Goal: Task Accomplishment & Management: Manage account settings

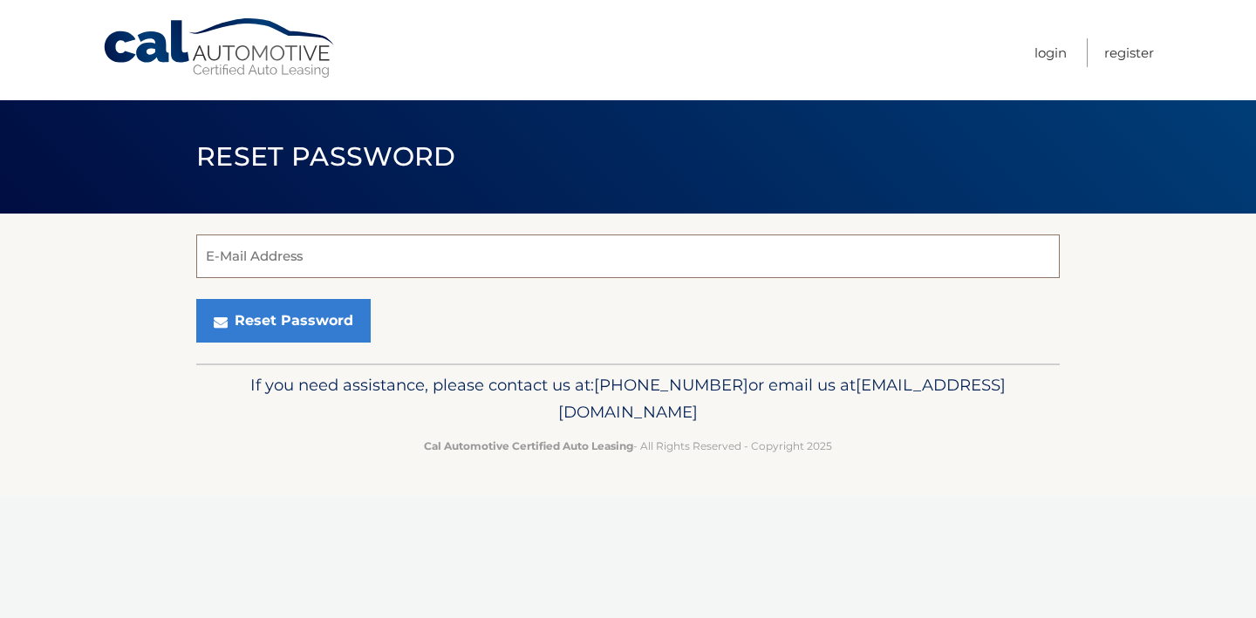
click at [463, 253] on input "E-Mail Address" at bounding box center [627, 257] width 863 height 44
type input "fe"
click at [1053, 48] on link "Login" at bounding box center [1050, 52] width 32 height 29
click at [341, 264] on input "E-Mail Address" at bounding box center [627, 257] width 863 height 44
type input "fengjin1@gmail.com"
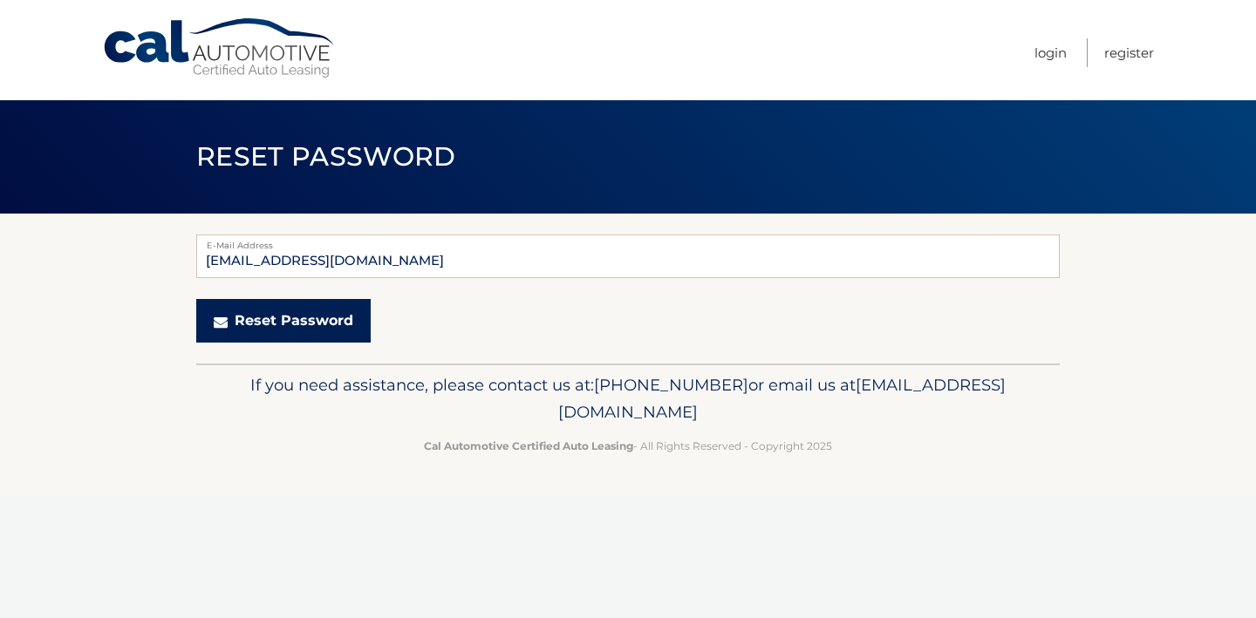
click at [300, 318] on button "Reset Password" at bounding box center [283, 321] width 174 height 44
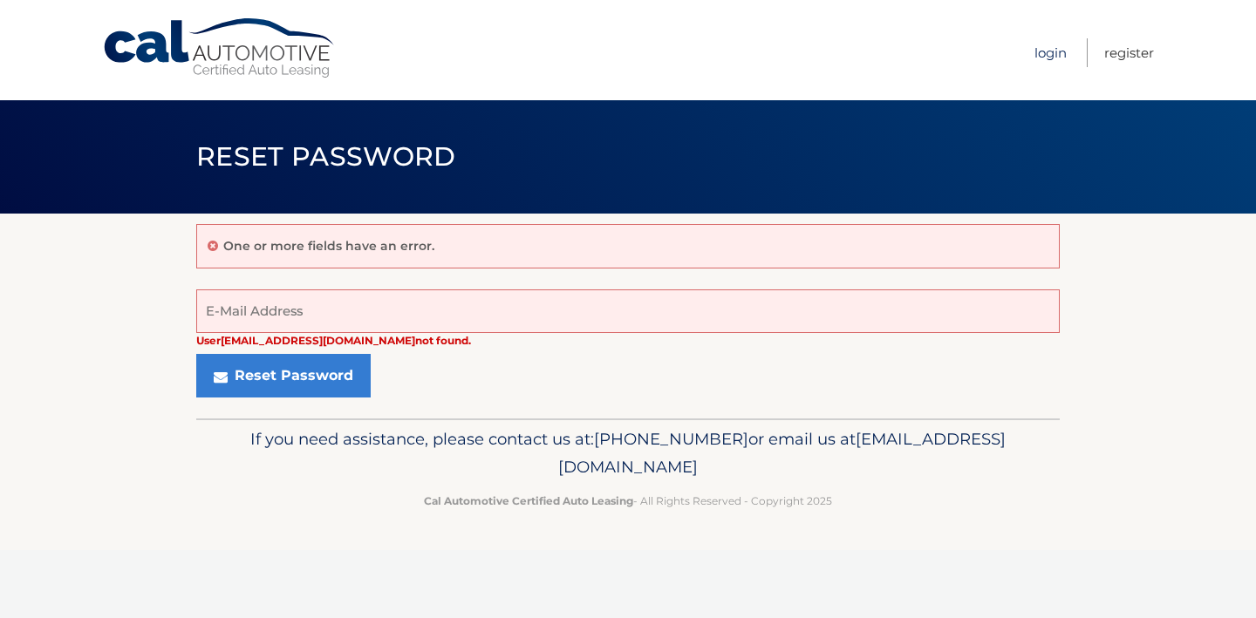
click at [1042, 58] on link "Login" at bounding box center [1050, 52] width 32 height 29
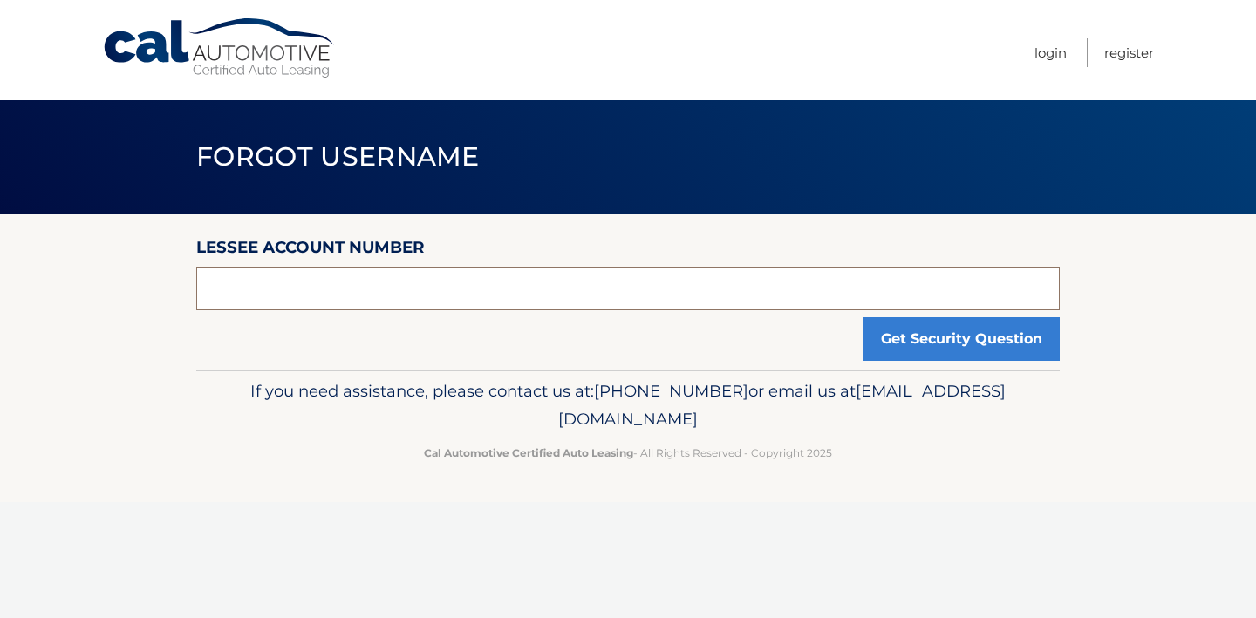
click at [710, 289] on input "text" at bounding box center [627, 289] width 863 height 44
type input "44455999058"
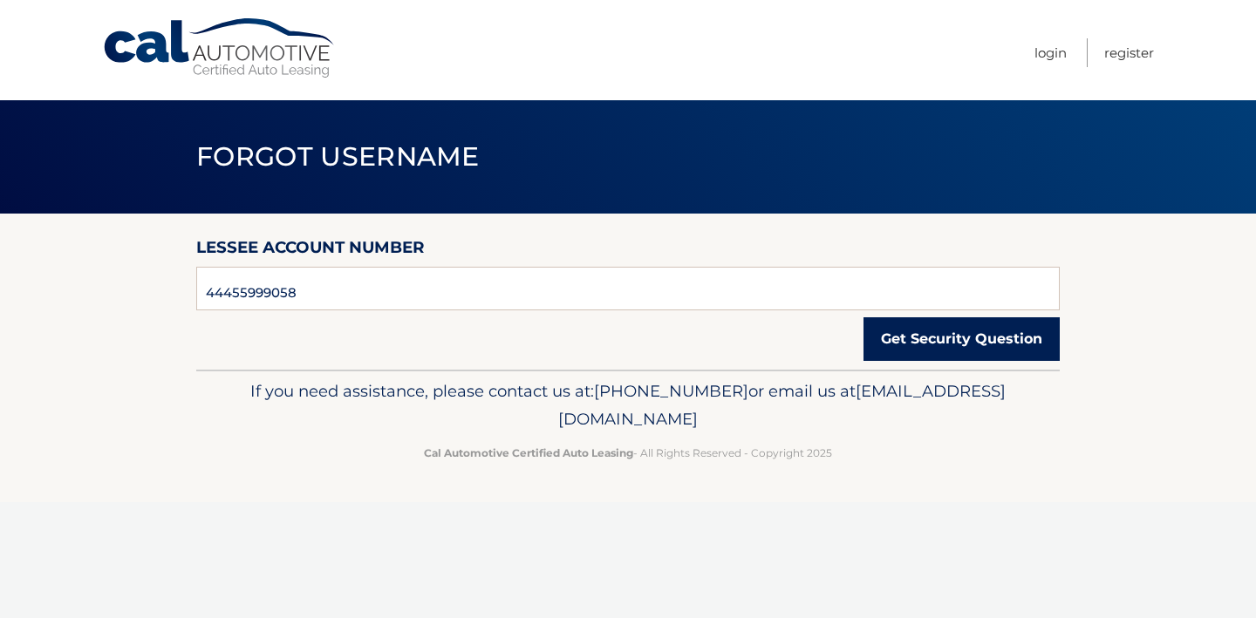
click at [901, 339] on button "Get Security Question" at bounding box center [961, 339] width 196 height 44
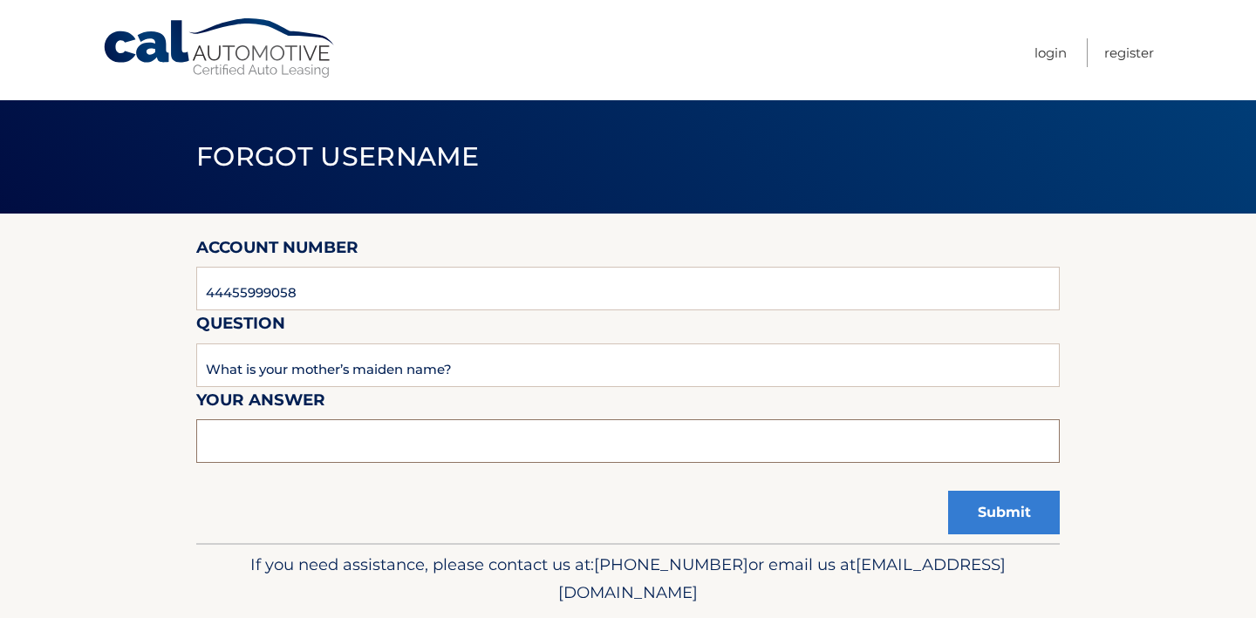
click at [376, 440] on input "text" at bounding box center [627, 441] width 863 height 44
type input "feng"
click at [529, 488] on div "Account Number 44455999058 Question What is your mother’s maiden name? Your Ans…" at bounding box center [627, 379] width 863 height 330
click at [1033, 514] on button "Submit" at bounding box center [1004, 513] width 112 height 44
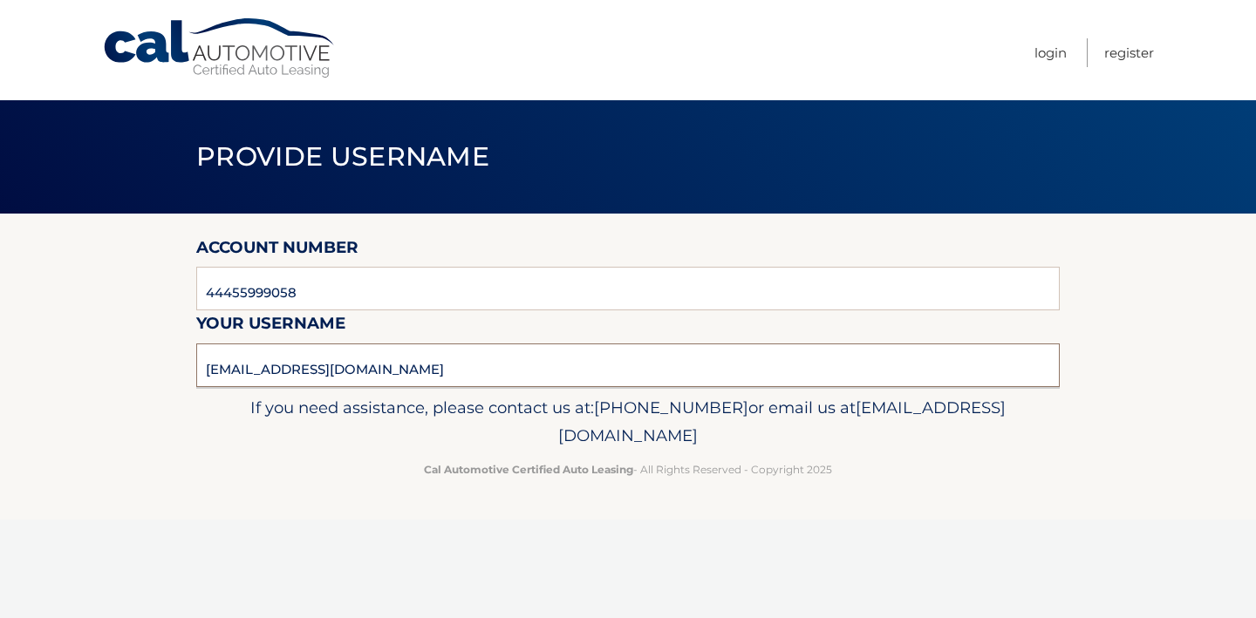
click at [515, 371] on input "fengjin@gmail.com" at bounding box center [627, 366] width 863 height 44
drag, startPoint x: 515, startPoint y: 371, endPoint x: 201, endPoint y: 357, distance: 314.3
click at [201, 357] on input "fengjin@gmail.com" at bounding box center [627, 366] width 863 height 44
click at [470, 351] on input "fengjin@gmail.com" at bounding box center [627, 366] width 863 height 44
click at [1049, 54] on link "Login" at bounding box center [1050, 52] width 32 height 29
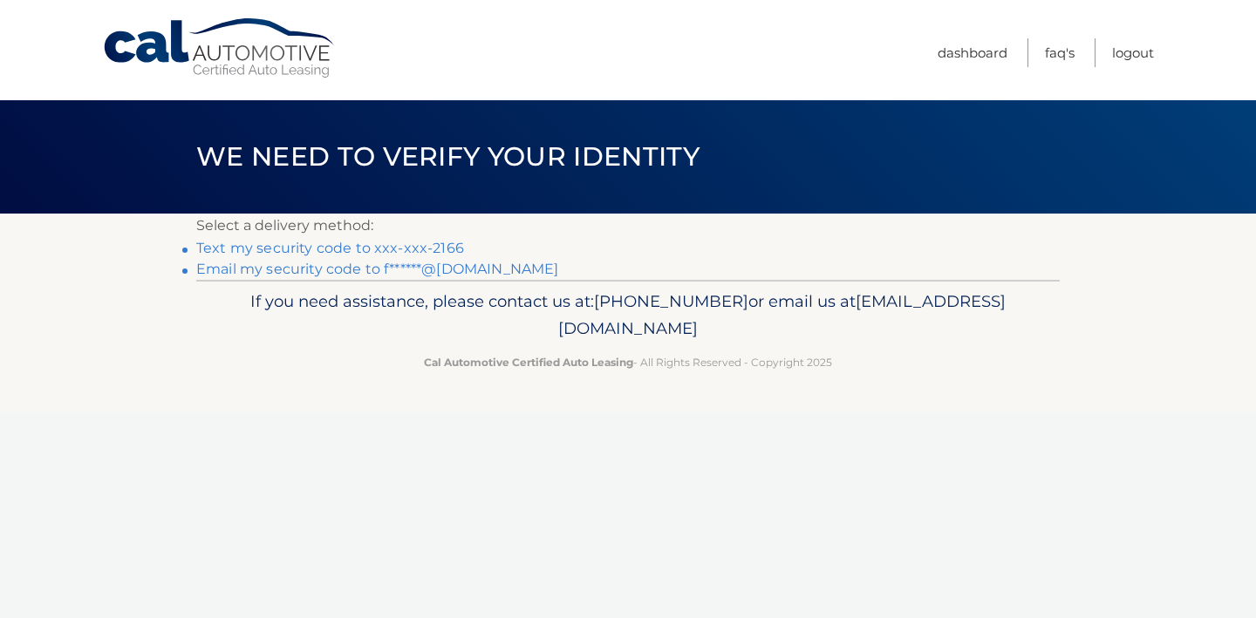
click at [430, 250] on link "Text my security code to xxx-xxx-2166" at bounding box center [330, 248] width 268 height 17
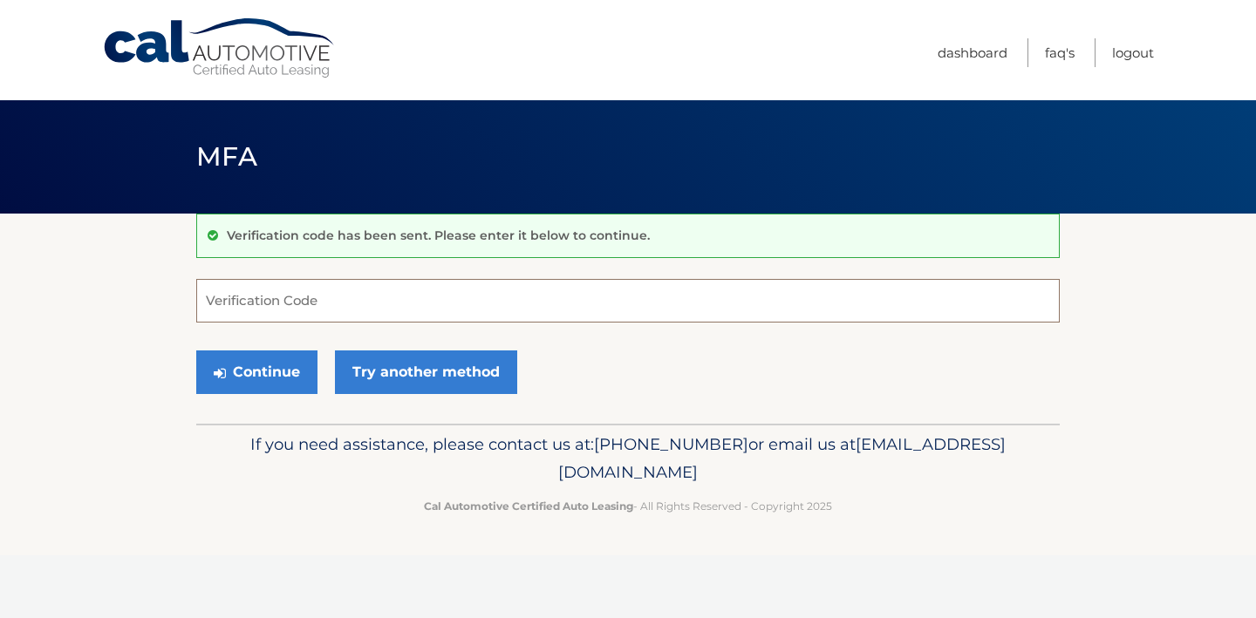
click at [374, 302] on input "Verification Code" at bounding box center [627, 301] width 863 height 44
type input "492202"
click at [293, 378] on button "Continue" at bounding box center [256, 373] width 121 height 44
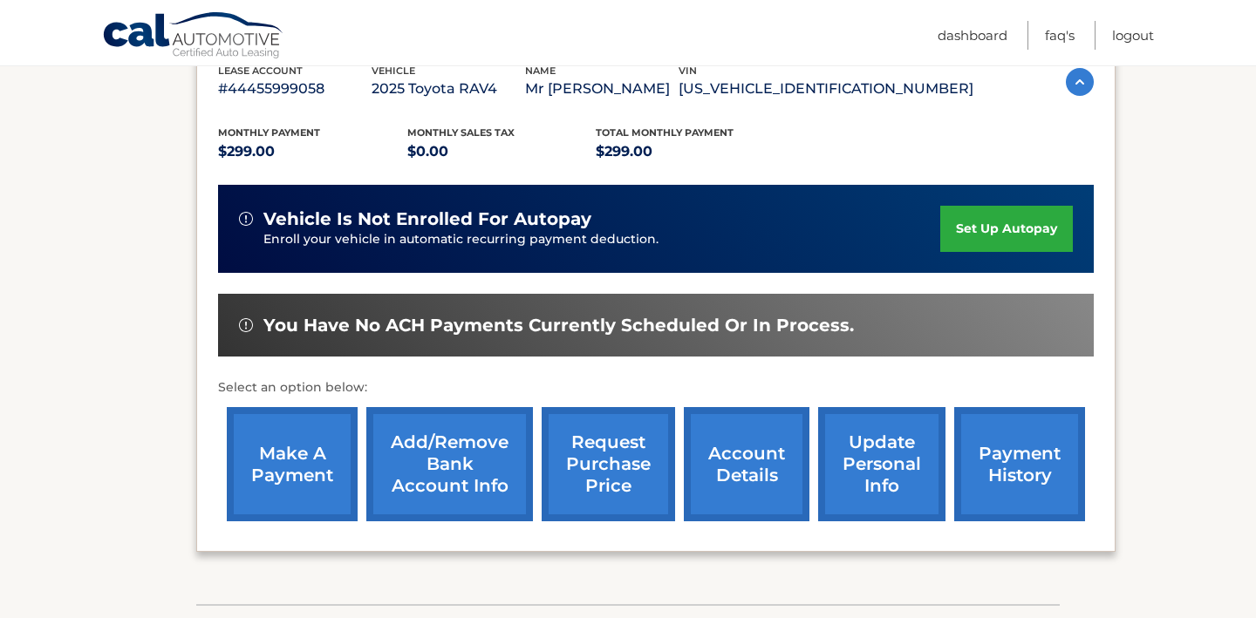
scroll to position [362, 0]
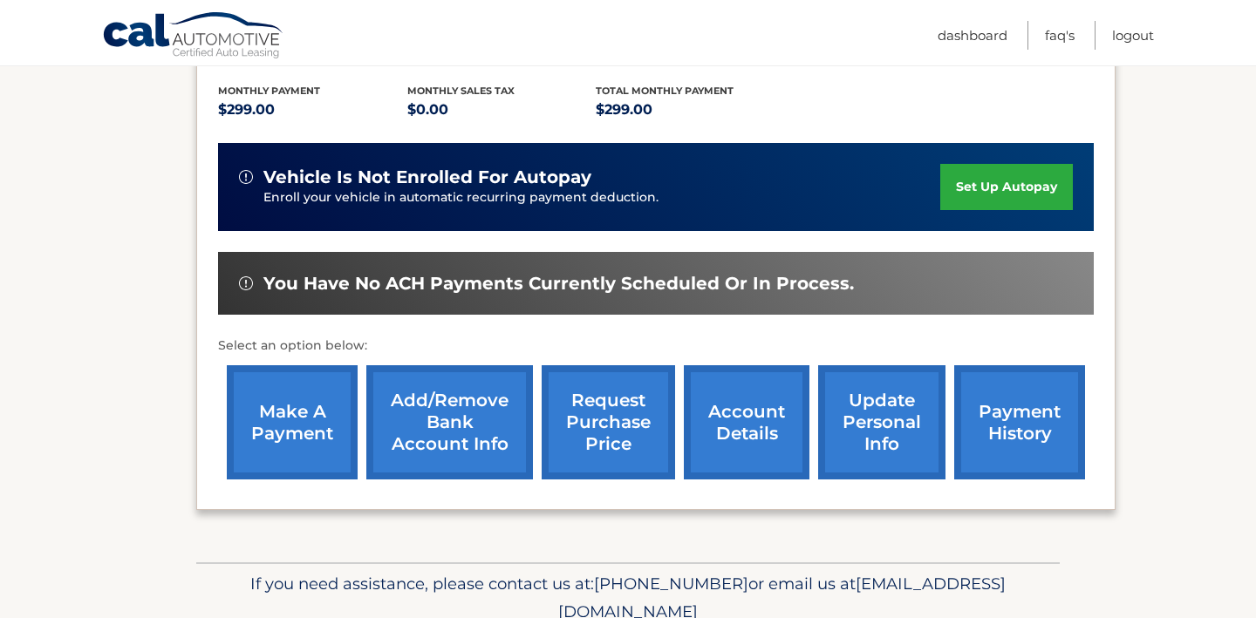
click at [978, 190] on link "set up autopay" at bounding box center [1006, 187] width 133 height 46
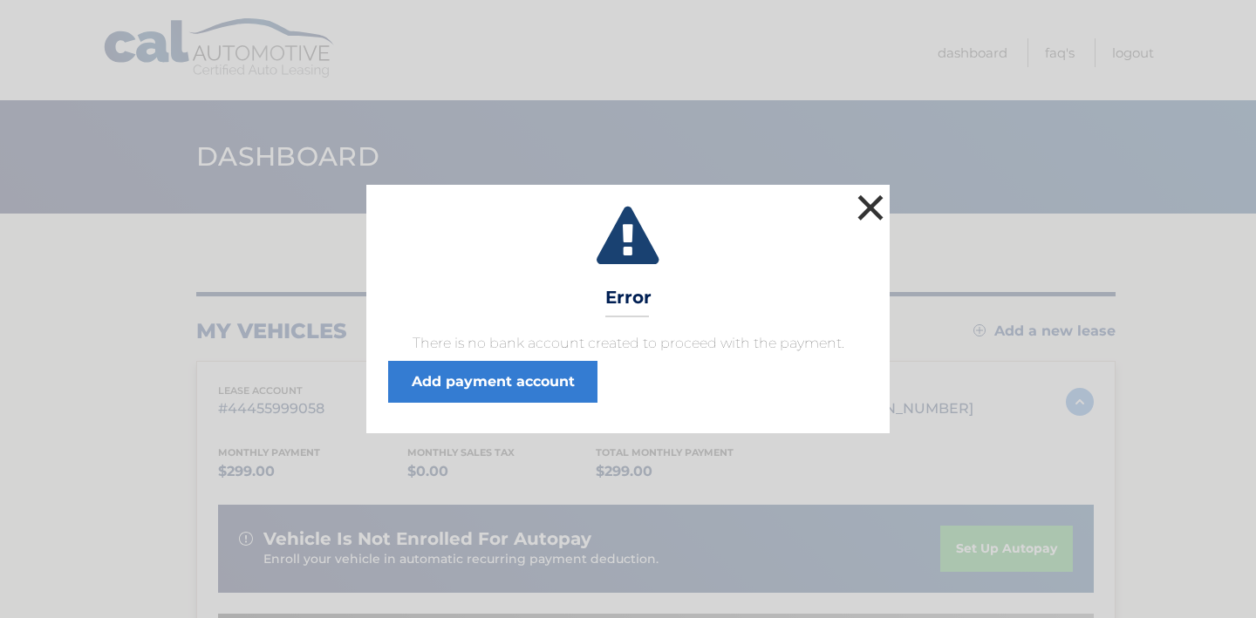
click at [874, 209] on button "×" at bounding box center [870, 207] width 35 height 35
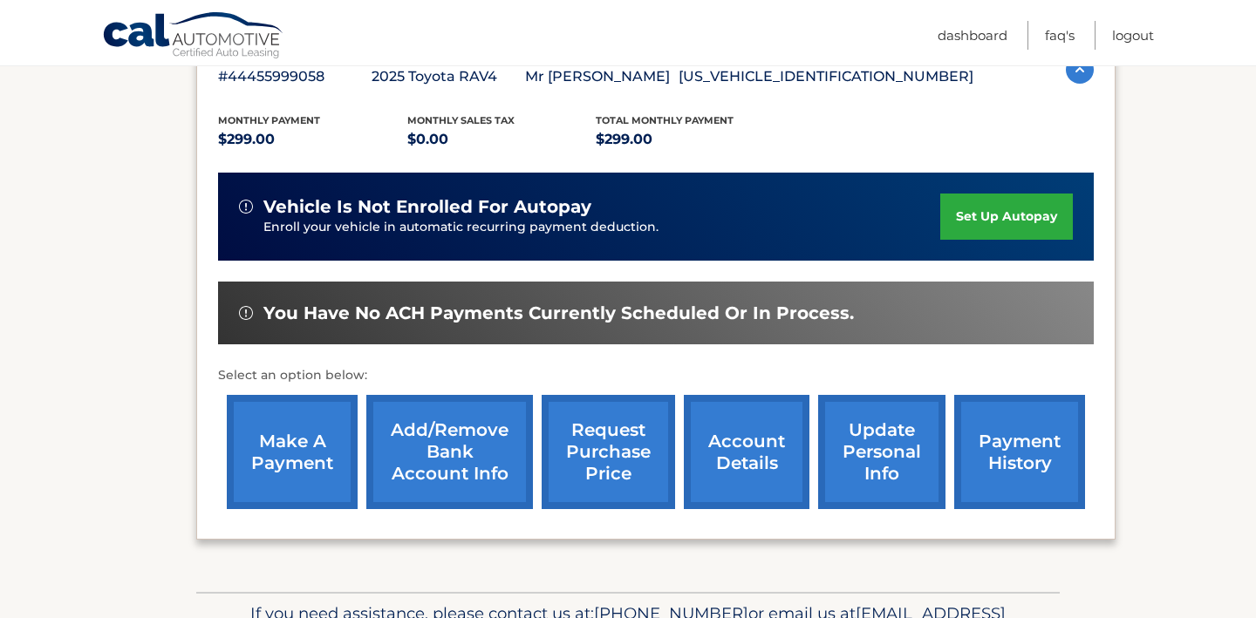
scroll to position [341, 0]
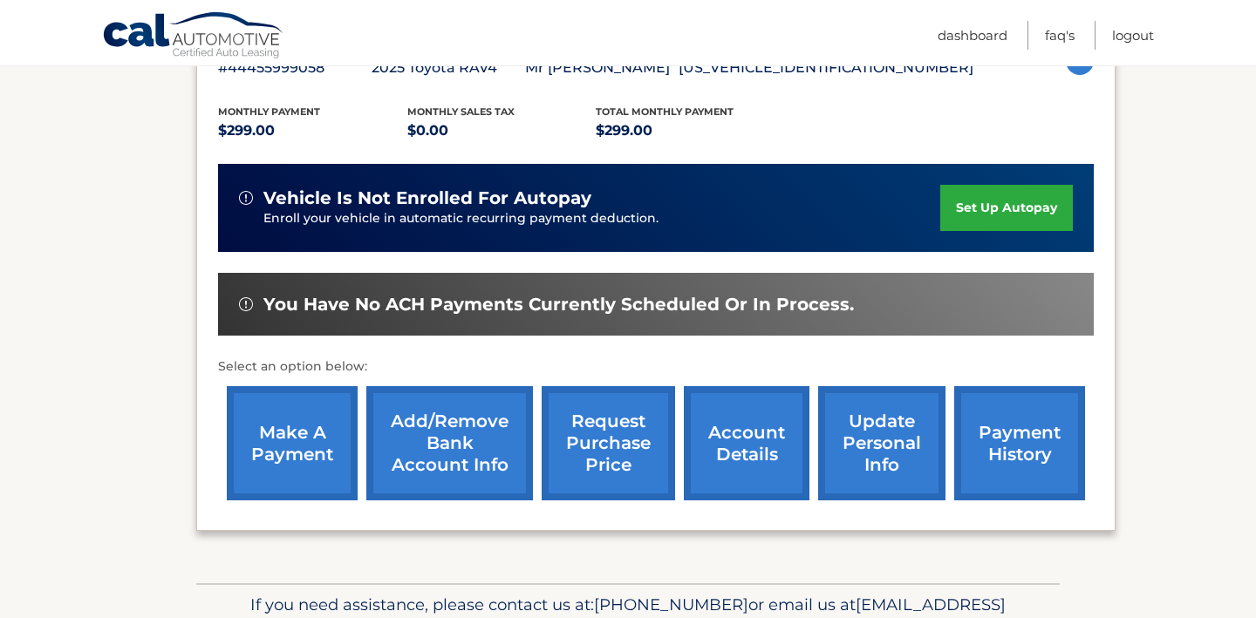
click at [447, 454] on link "Add/Remove bank account info" at bounding box center [449, 443] width 167 height 114
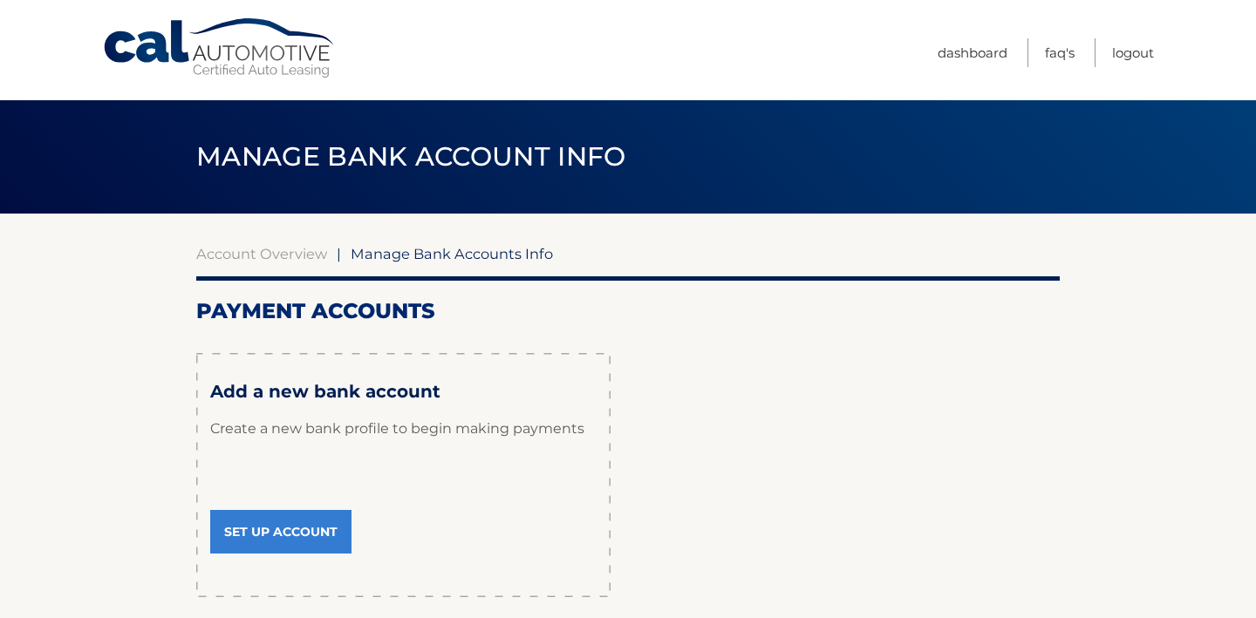
click at [283, 542] on link "Set Up Account" at bounding box center [280, 532] width 141 height 44
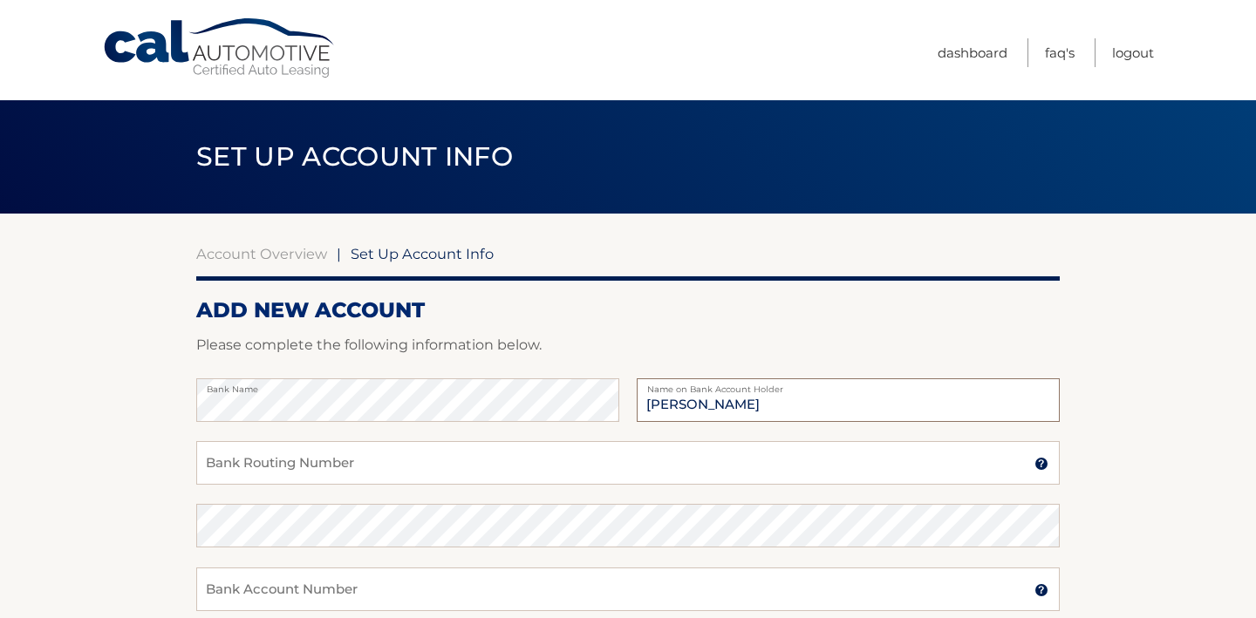
type input "Jing Feng"
click at [262, 460] on input "Bank Routing Number" at bounding box center [627, 463] width 863 height 44
click at [350, 462] on input "Bank Routing Number" at bounding box center [627, 463] width 863 height 44
paste input "063100277"
type input "063100277"
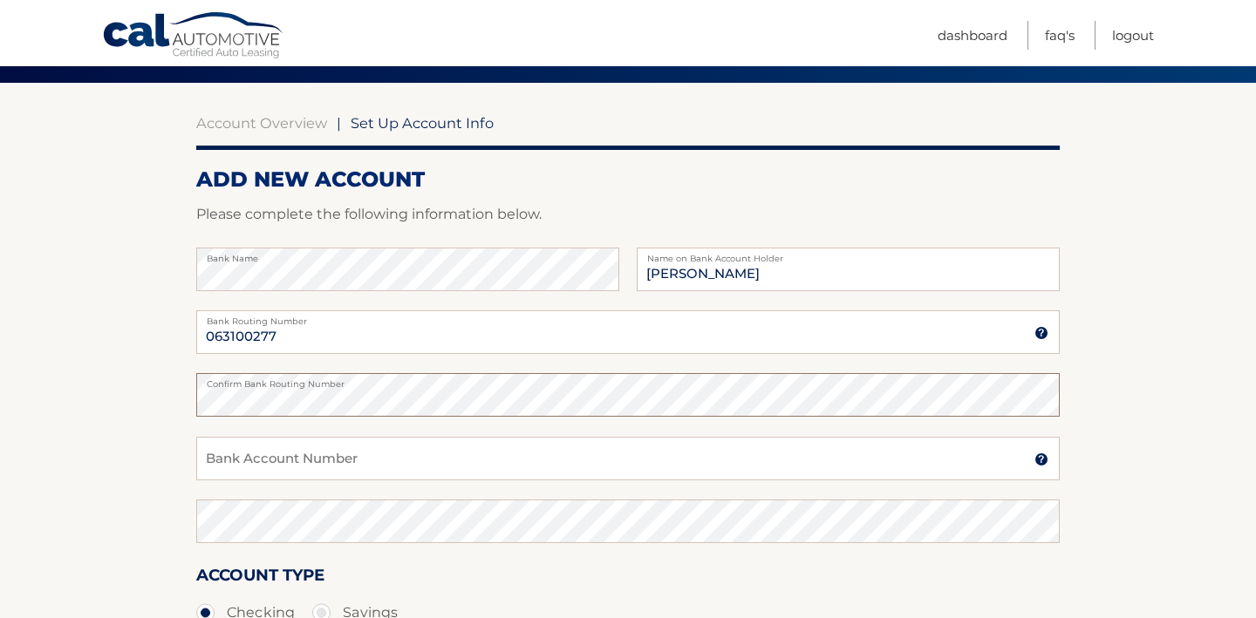
scroll to position [133, 0]
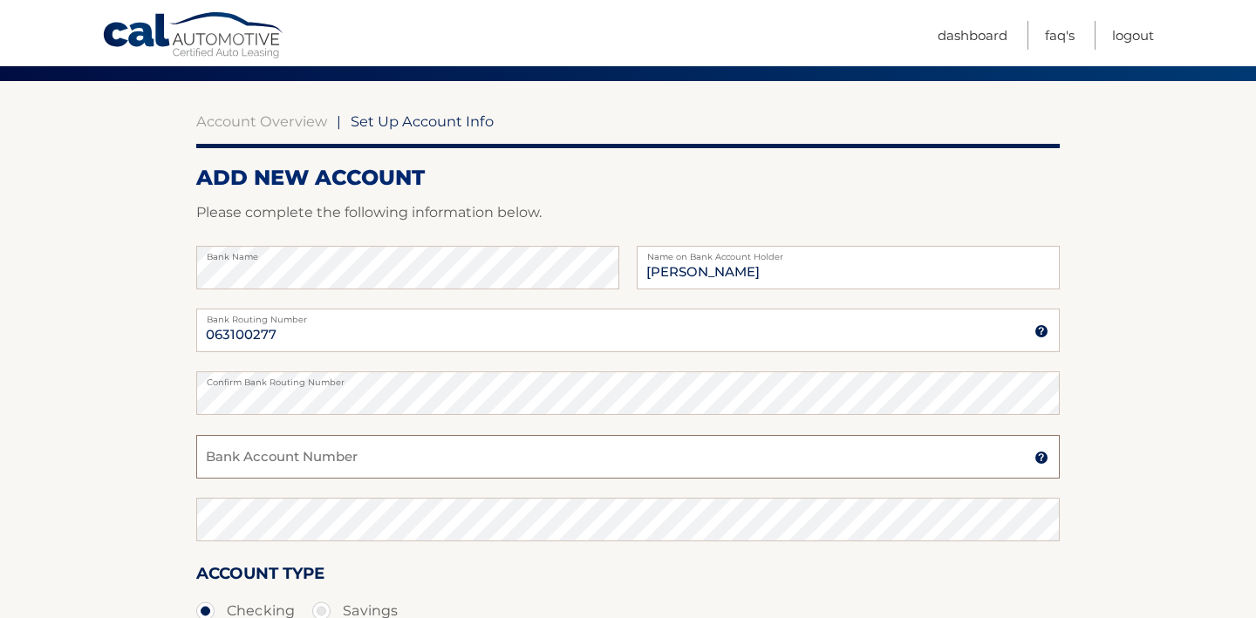
click at [357, 460] on input "Bank Account Number" at bounding box center [627, 457] width 863 height 44
click at [324, 460] on input "Bank Account Number" at bounding box center [627, 457] width 863 height 44
paste input "005485580111"
type input "005485580111"
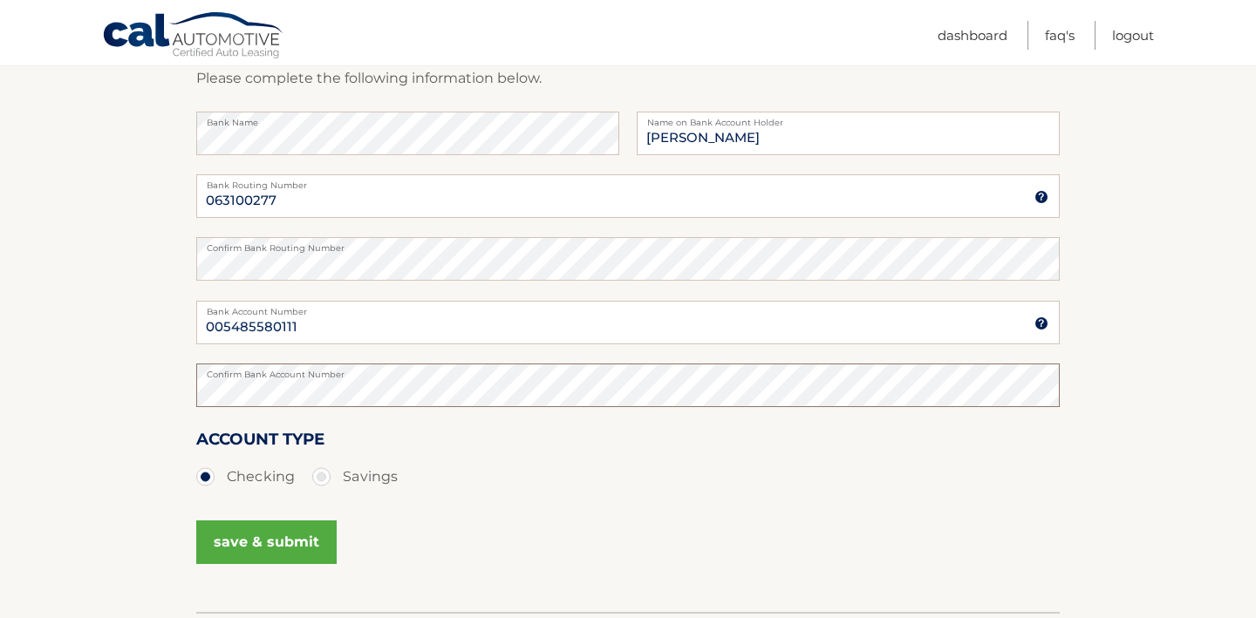
scroll to position [287, 0]
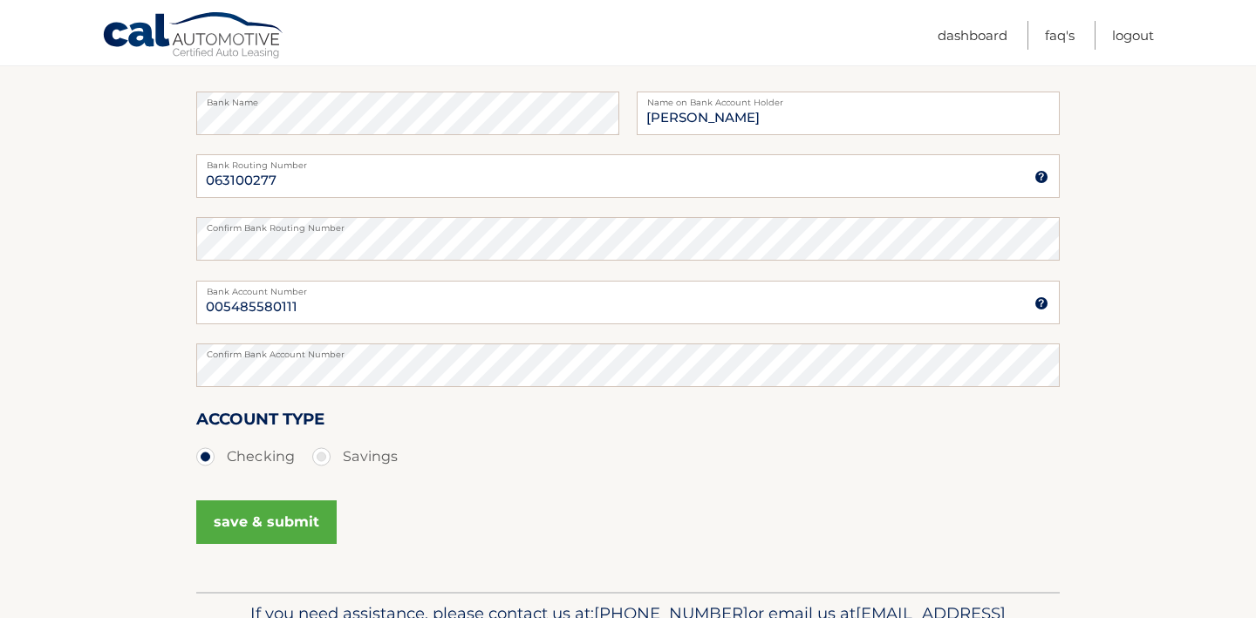
click at [284, 525] on button "save & submit" at bounding box center [266, 523] width 140 height 44
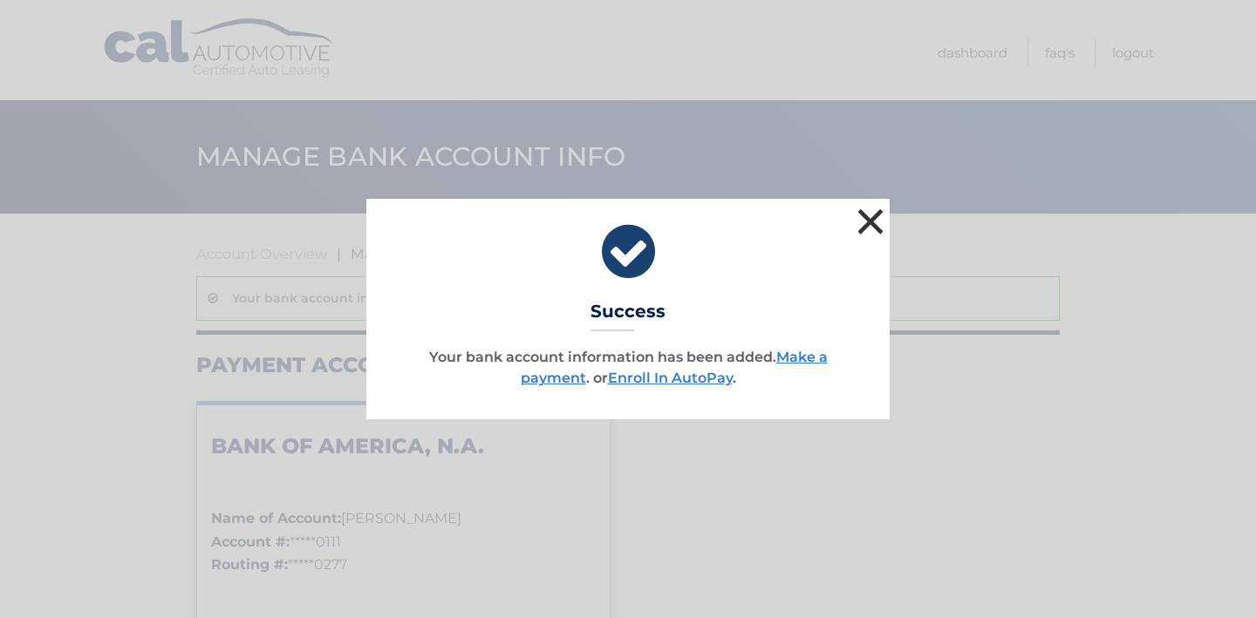
click at [872, 219] on button "×" at bounding box center [870, 221] width 35 height 35
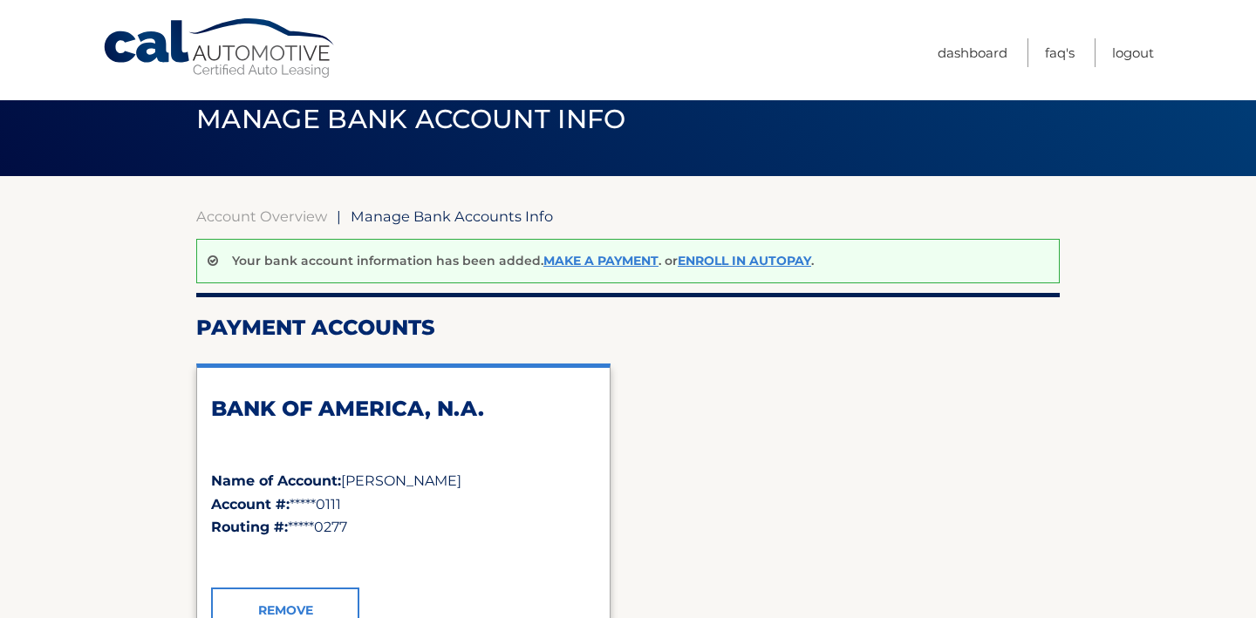
scroll to position [14, 0]
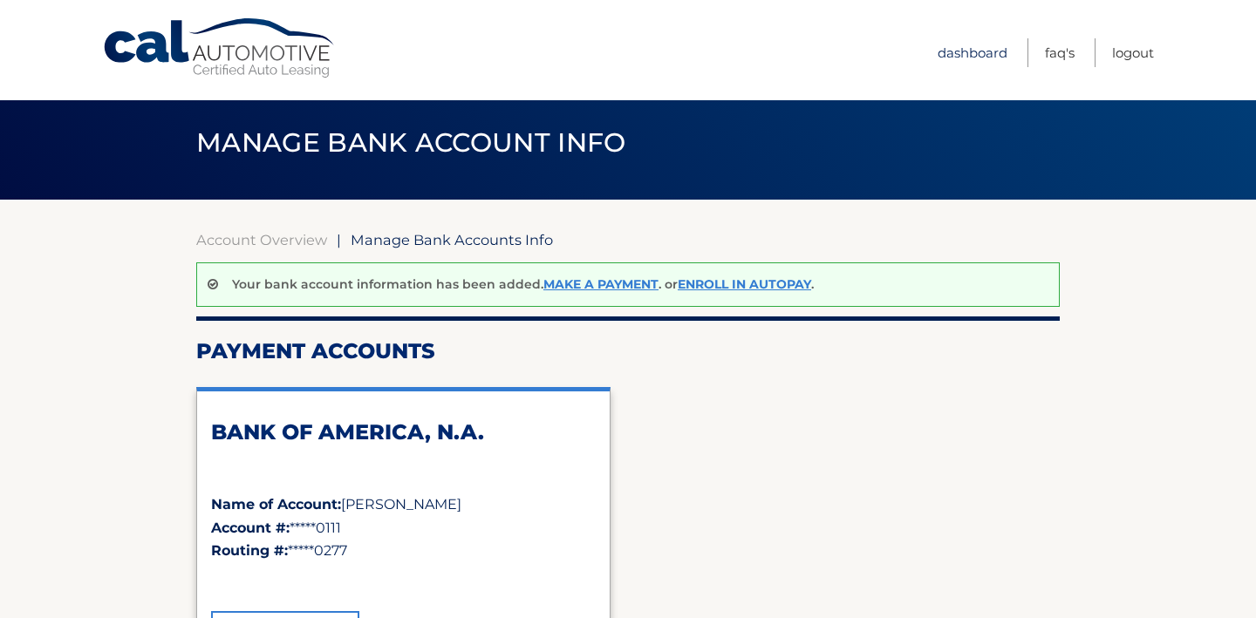
click at [971, 58] on link "Dashboard" at bounding box center [972, 52] width 70 height 29
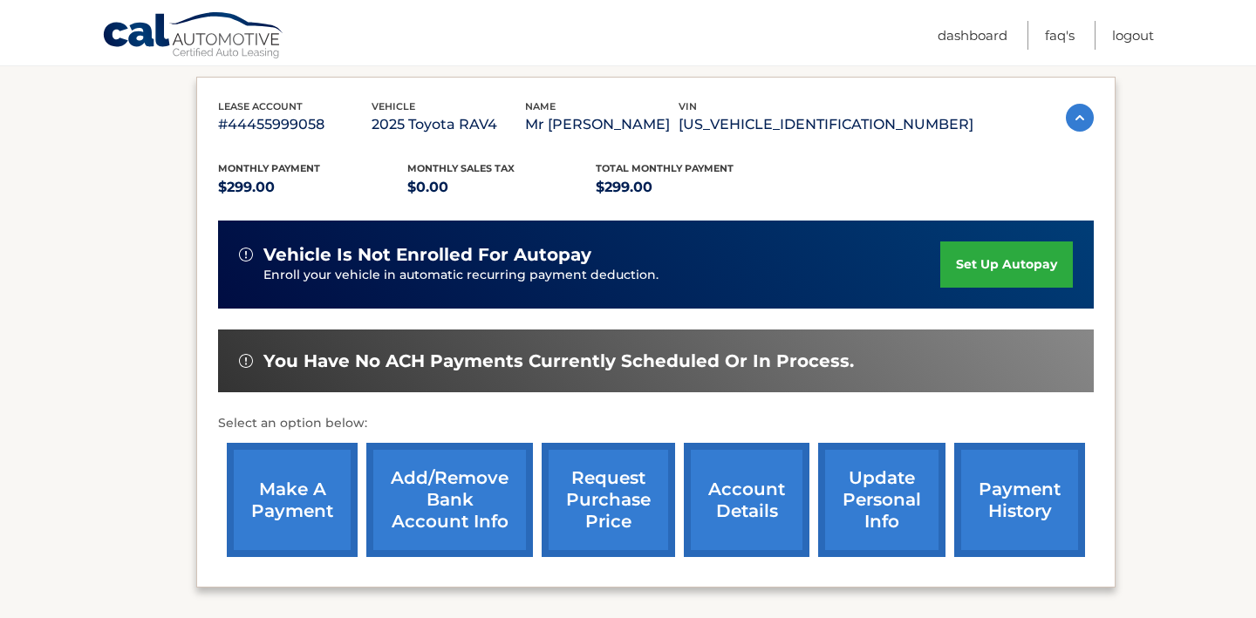
scroll to position [297, 0]
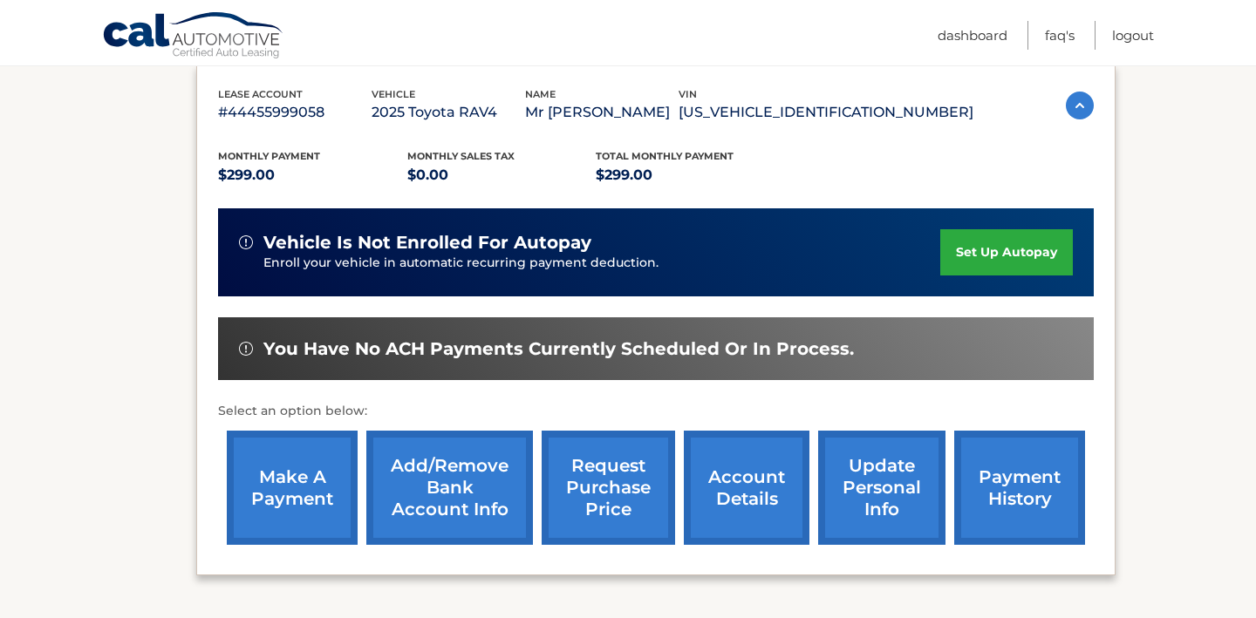
click at [981, 242] on link "set up autopay" at bounding box center [1006, 252] width 133 height 46
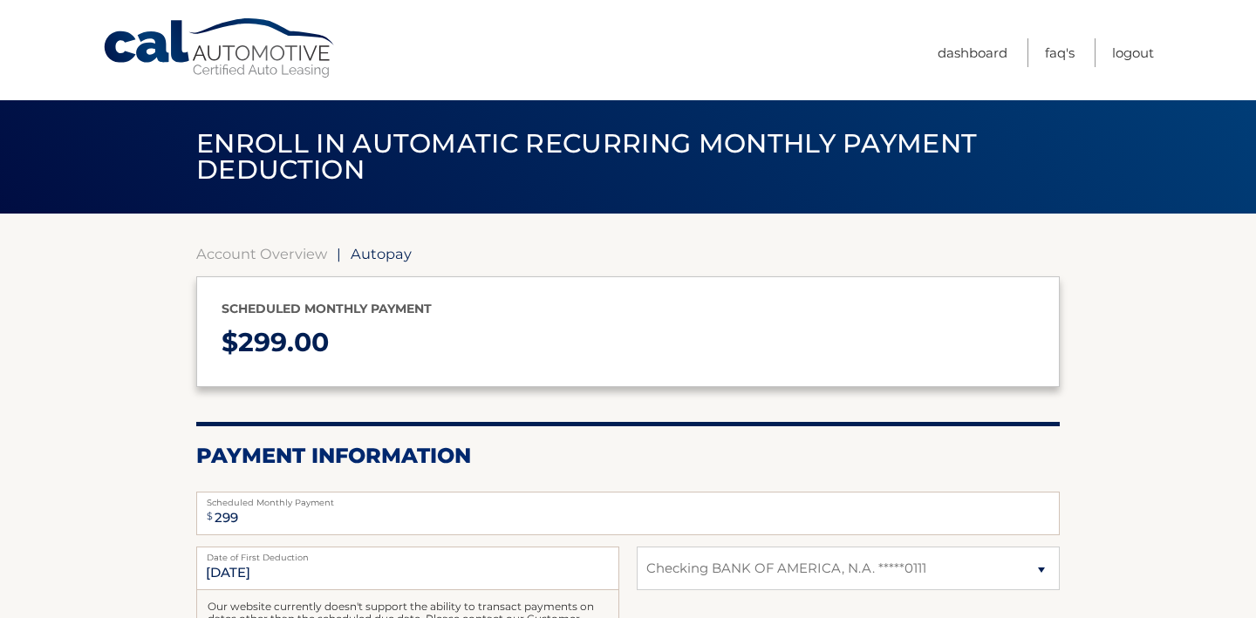
select select "ZjIwMzJhYTQtYTE4MC00YjUyLWFhN2QtOGI5NTIxYjZlYmMw"
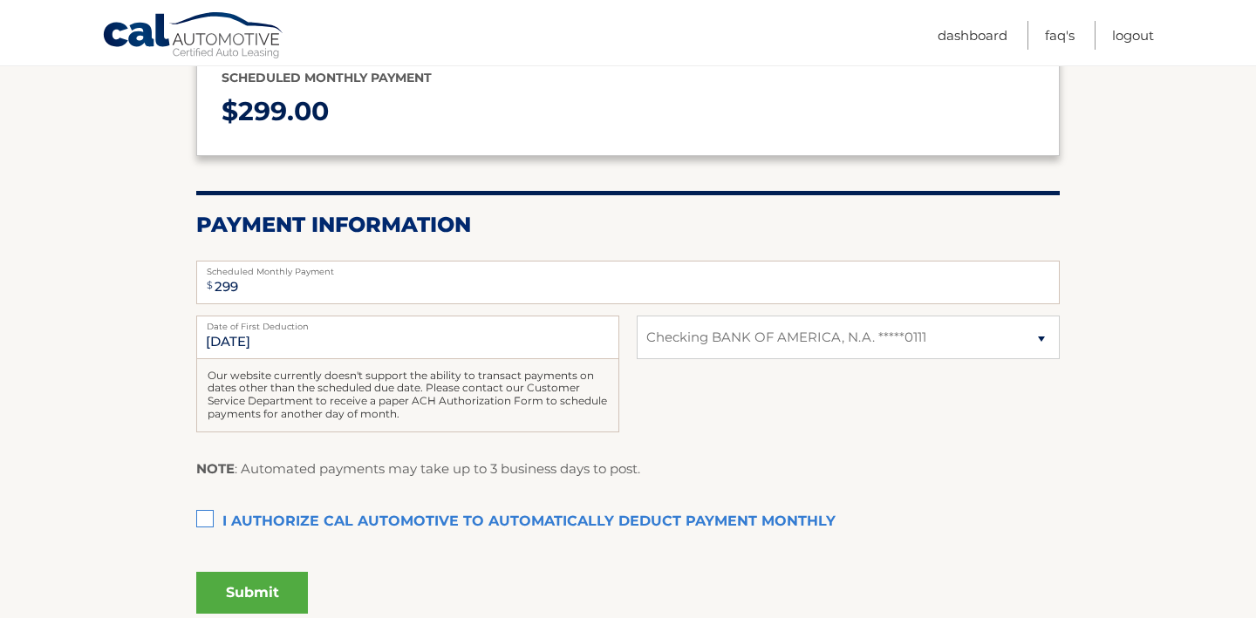
scroll to position [279, 0]
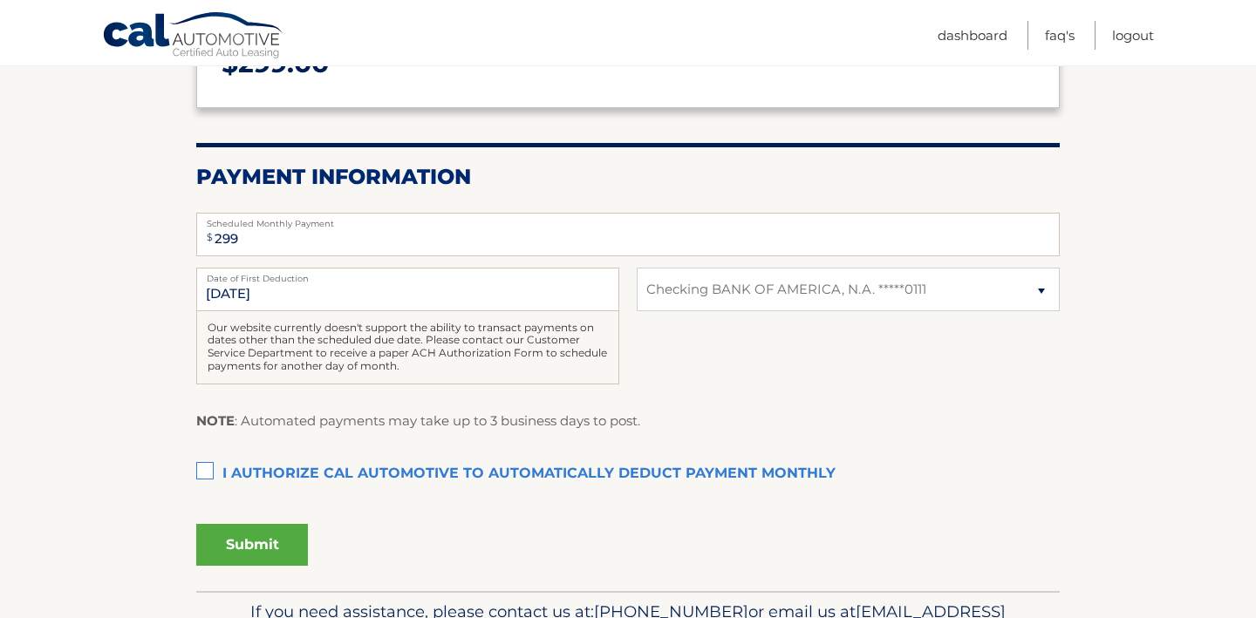
click at [202, 470] on label "I authorize cal automotive to automatically deduct payment monthly This checkbo…" at bounding box center [627, 474] width 863 height 35
click at [0, 0] on input "I authorize cal automotive to automatically deduct payment monthly This checkbo…" at bounding box center [0, 0] width 0 height 0
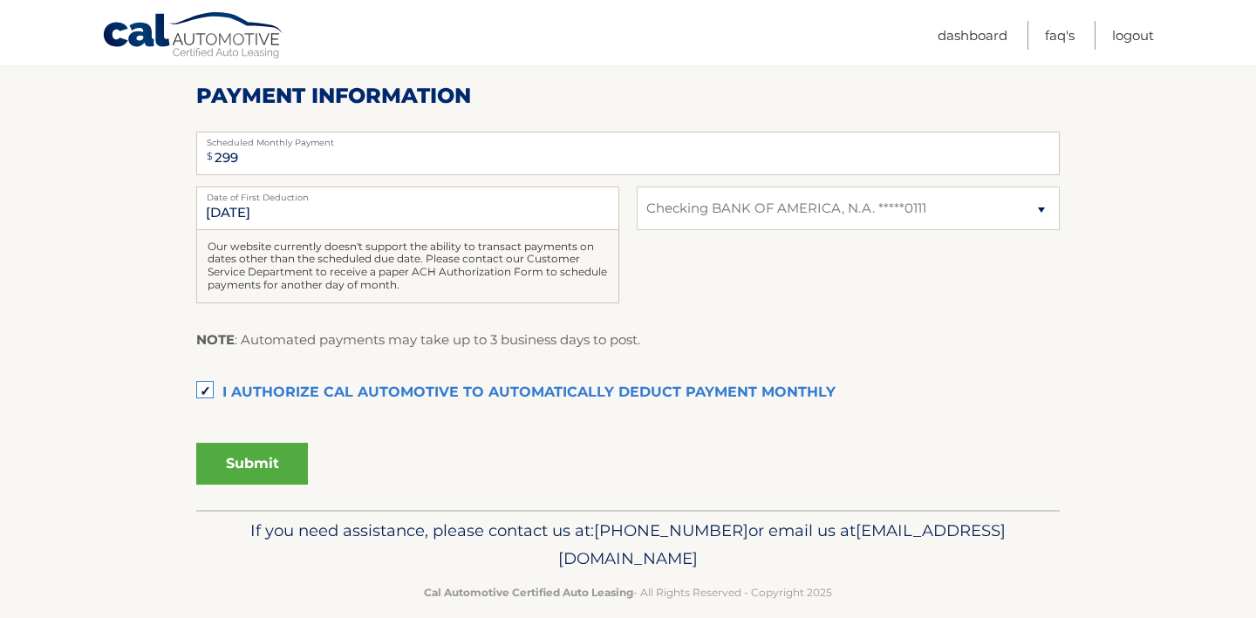
scroll to position [355, 0]
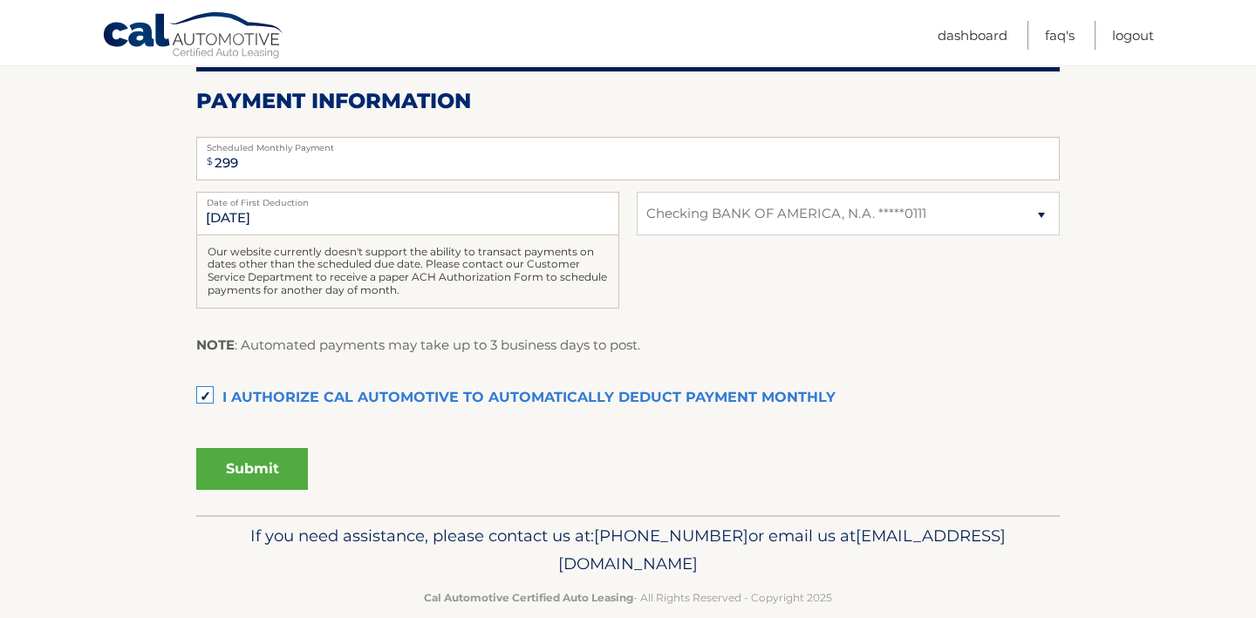
click at [290, 474] on button "Submit" at bounding box center [252, 469] width 112 height 42
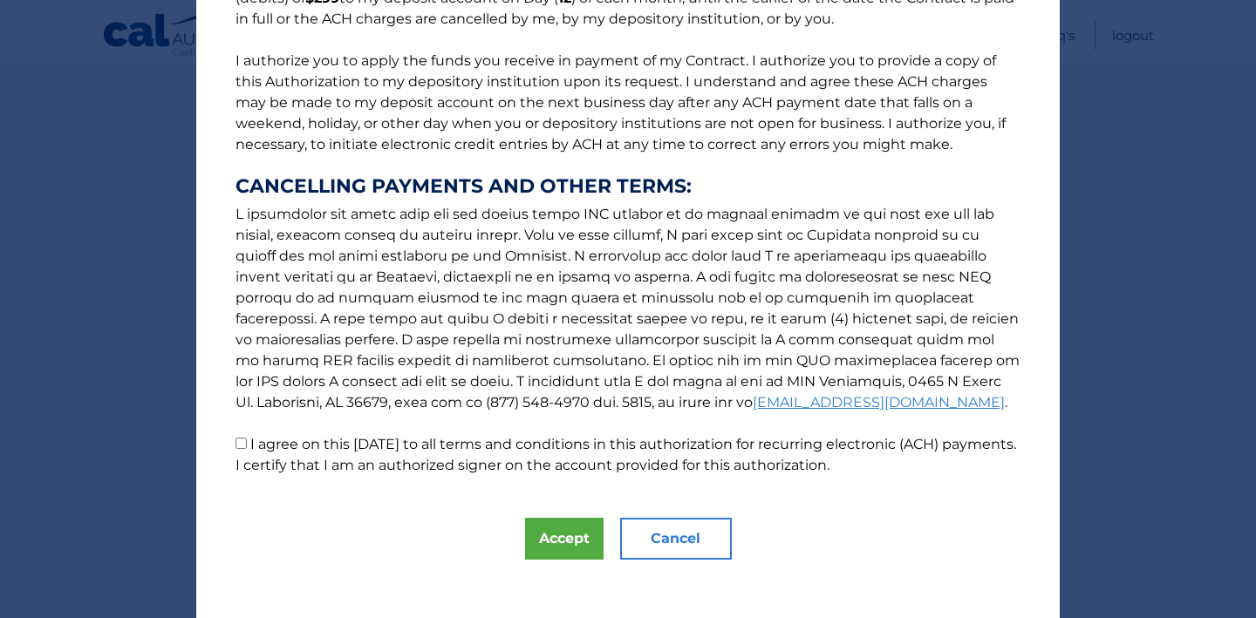
scroll to position [205, 0]
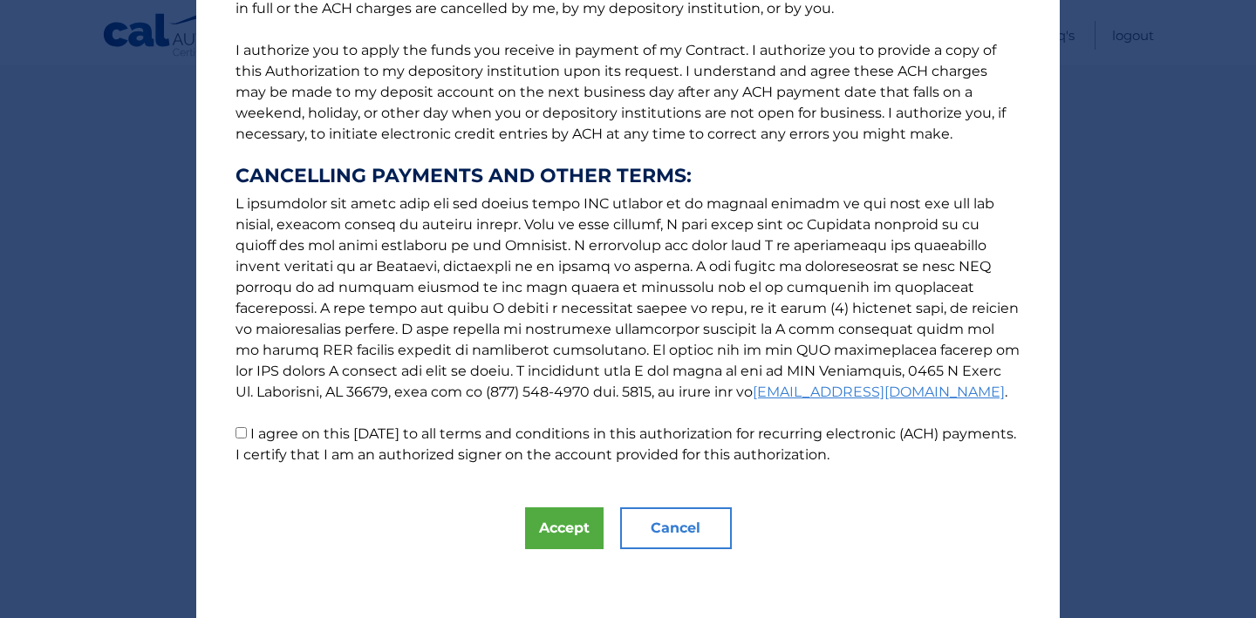
click at [247, 434] on p "The words "I" "me" and "my" mean any identified Customer who signs this Authori…" at bounding box center [628, 148] width 820 height 635
click at [238, 433] on input "I agree on this 09/25/2025 to all terms and conditions in this authorization fo…" at bounding box center [240, 432] width 11 height 11
checkbox input "true"
click at [546, 524] on button "Accept" at bounding box center [564, 529] width 78 height 42
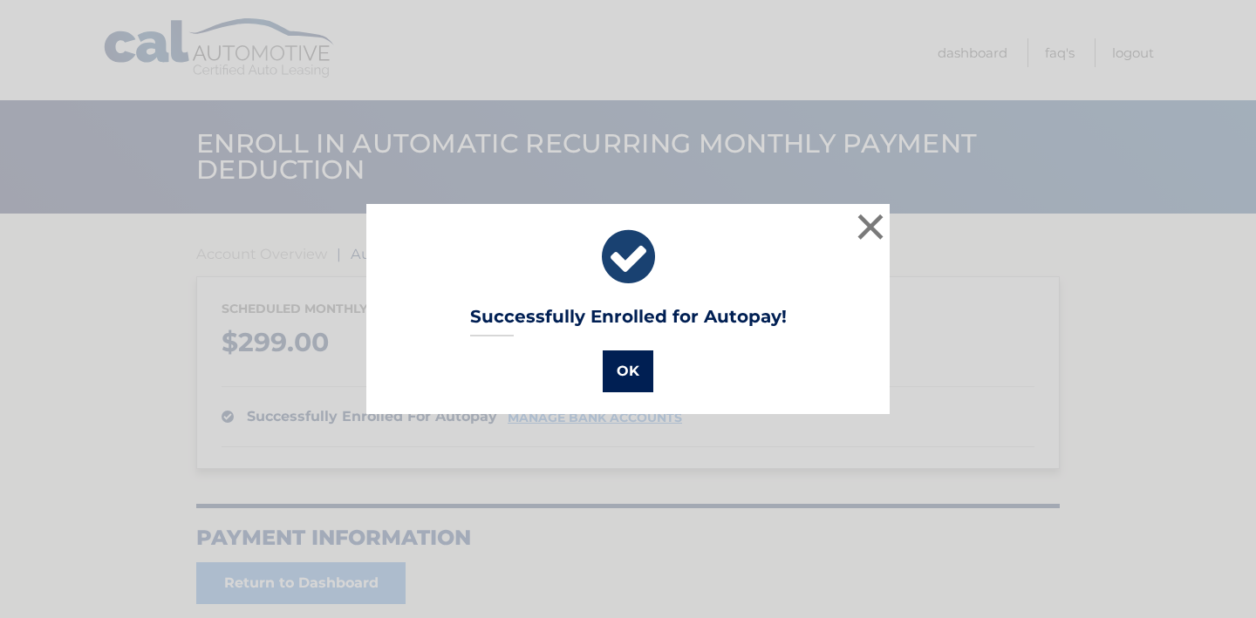
click at [625, 370] on button "OK" at bounding box center [628, 372] width 51 height 42
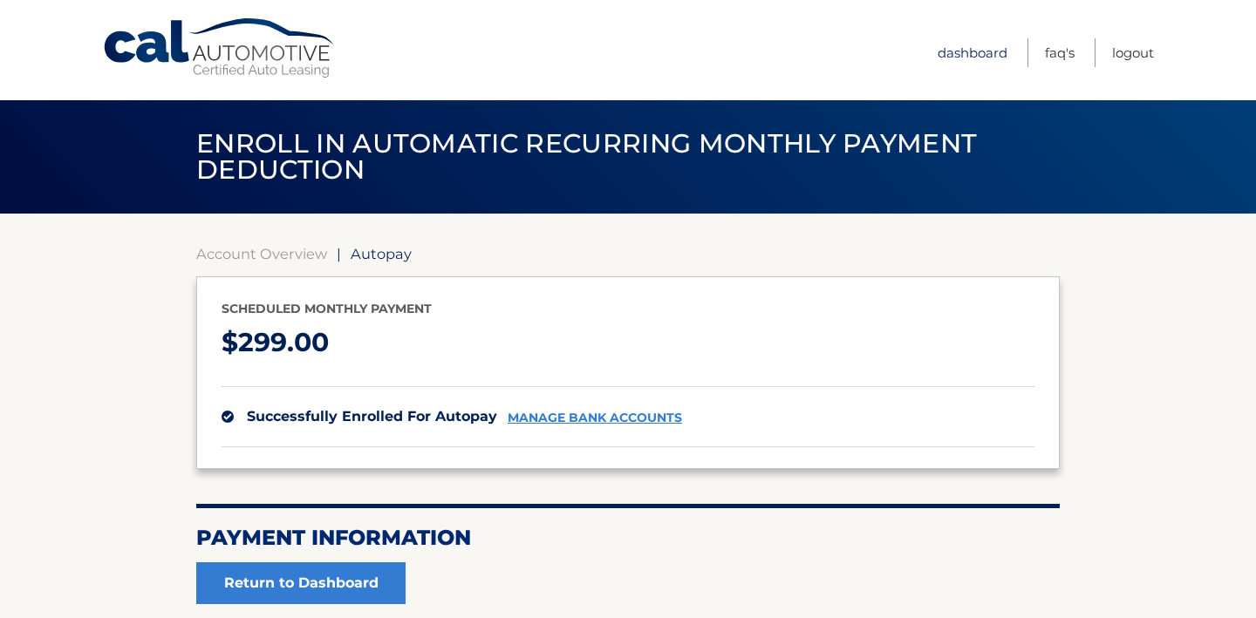
click at [984, 50] on link "Dashboard" at bounding box center [972, 52] width 70 height 29
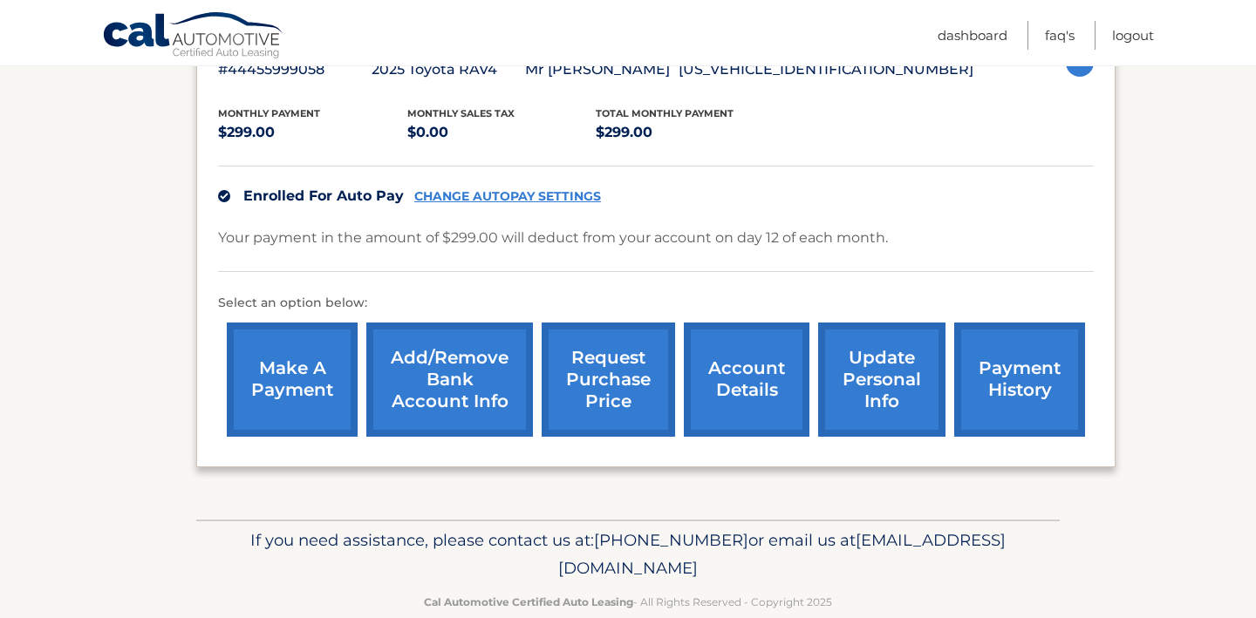
scroll to position [372, 0]
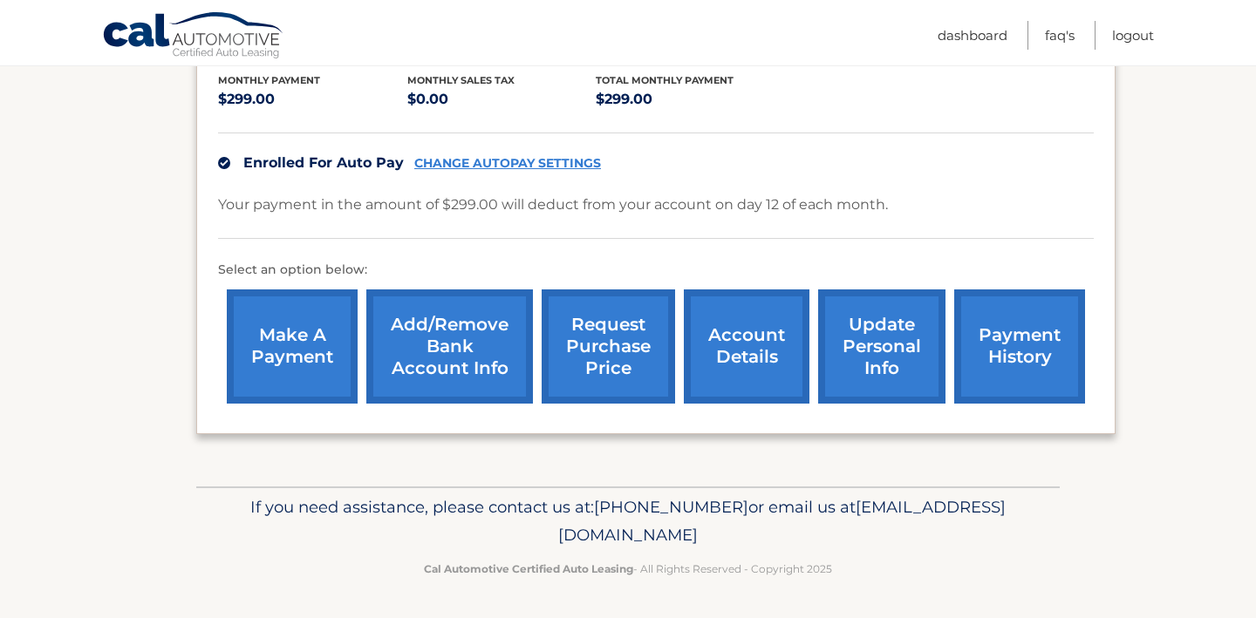
click at [604, 355] on link "request purchase price" at bounding box center [608, 347] width 133 height 114
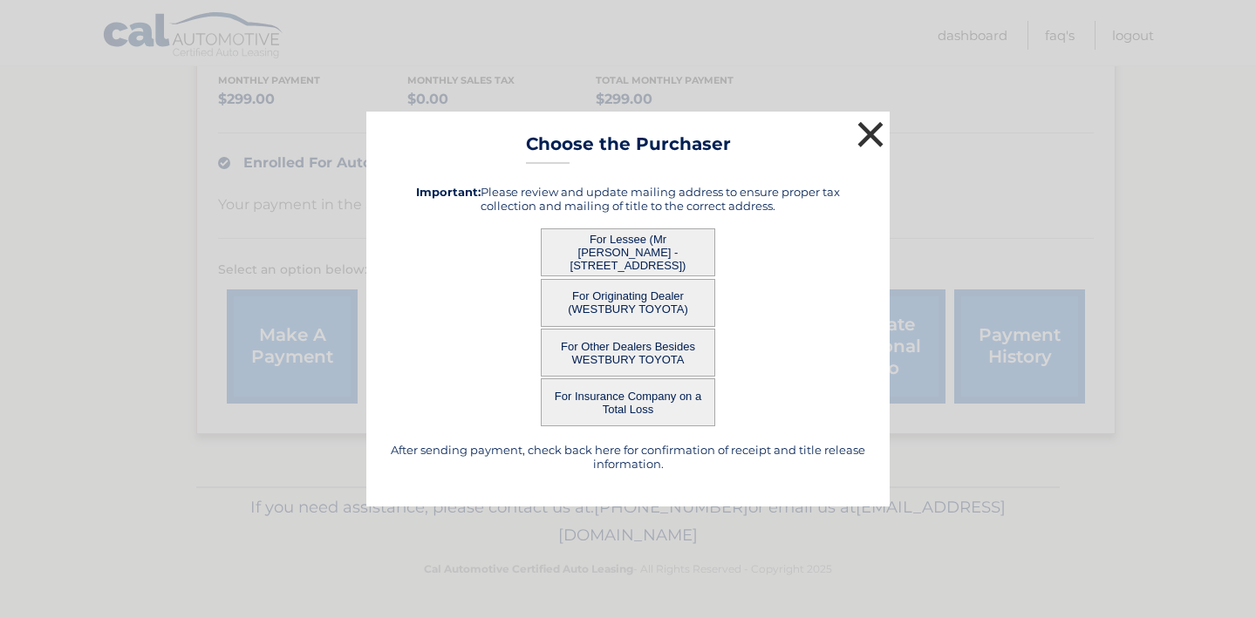
click at [869, 139] on button "×" at bounding box center [870, 134] width 35 height 35
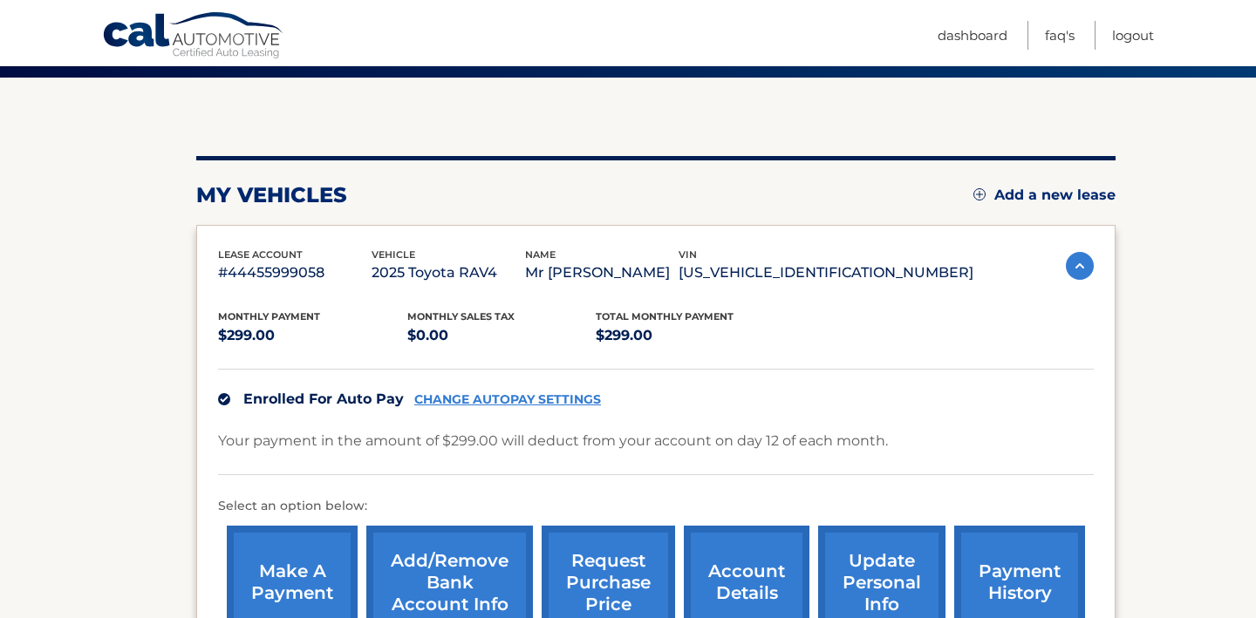
scroll to position [218, 0]
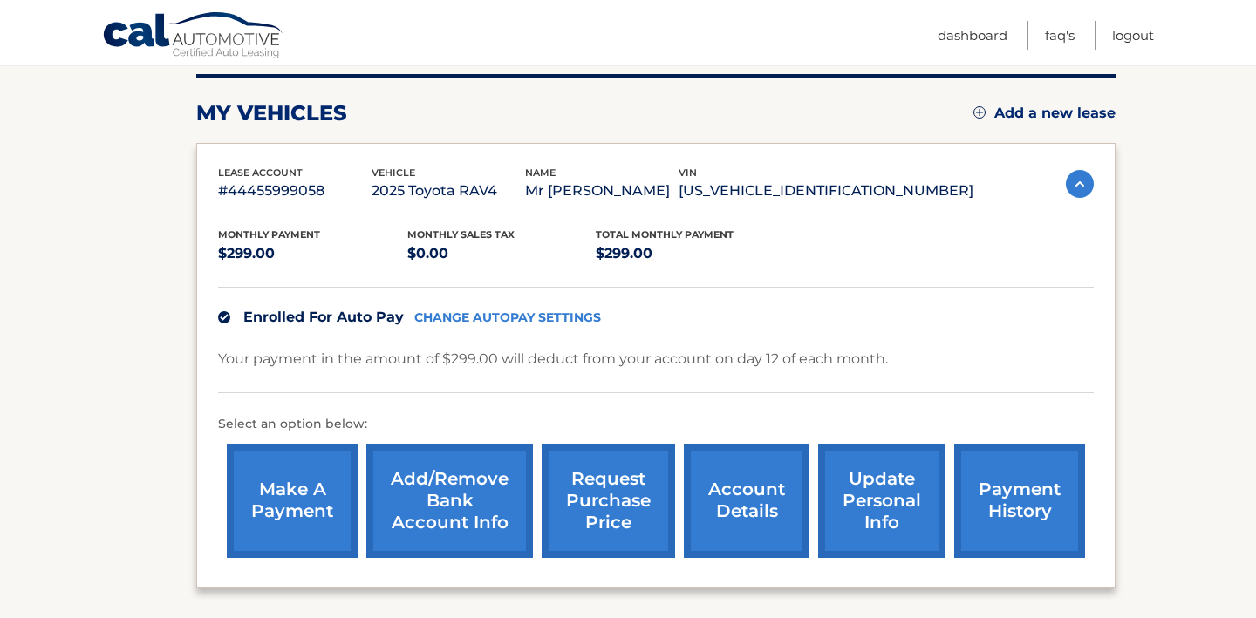
click at [884, 494] on link "update personal info" at bounding box center [881, 501] width 127 height 114
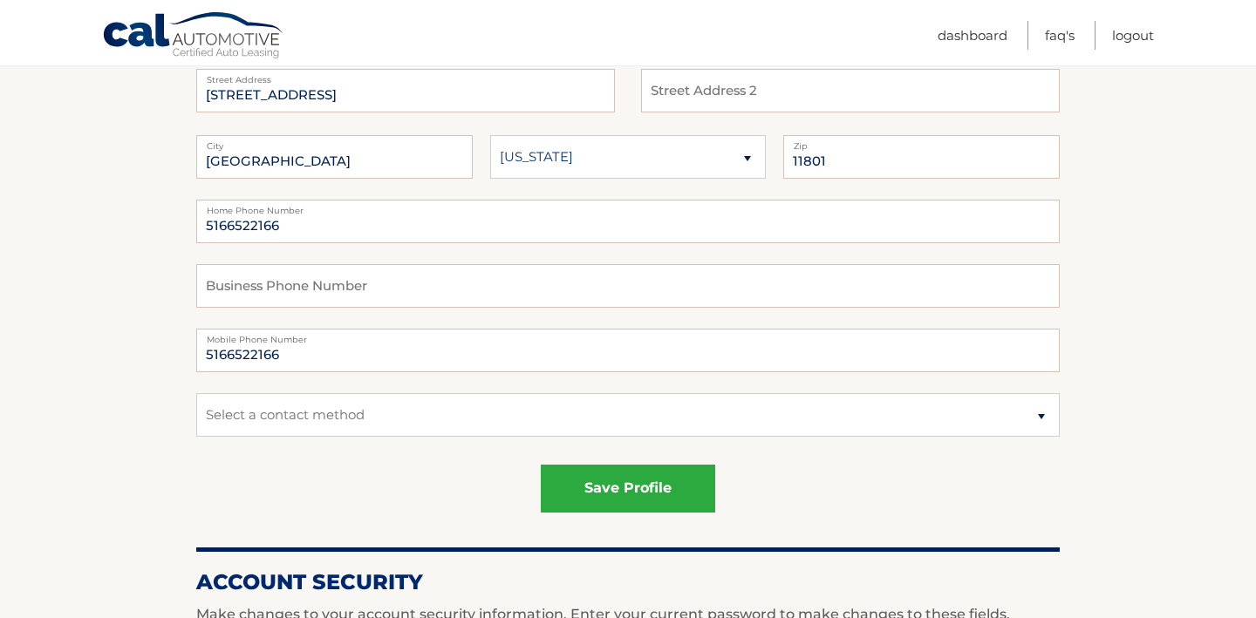
scroll to position [30, 0]
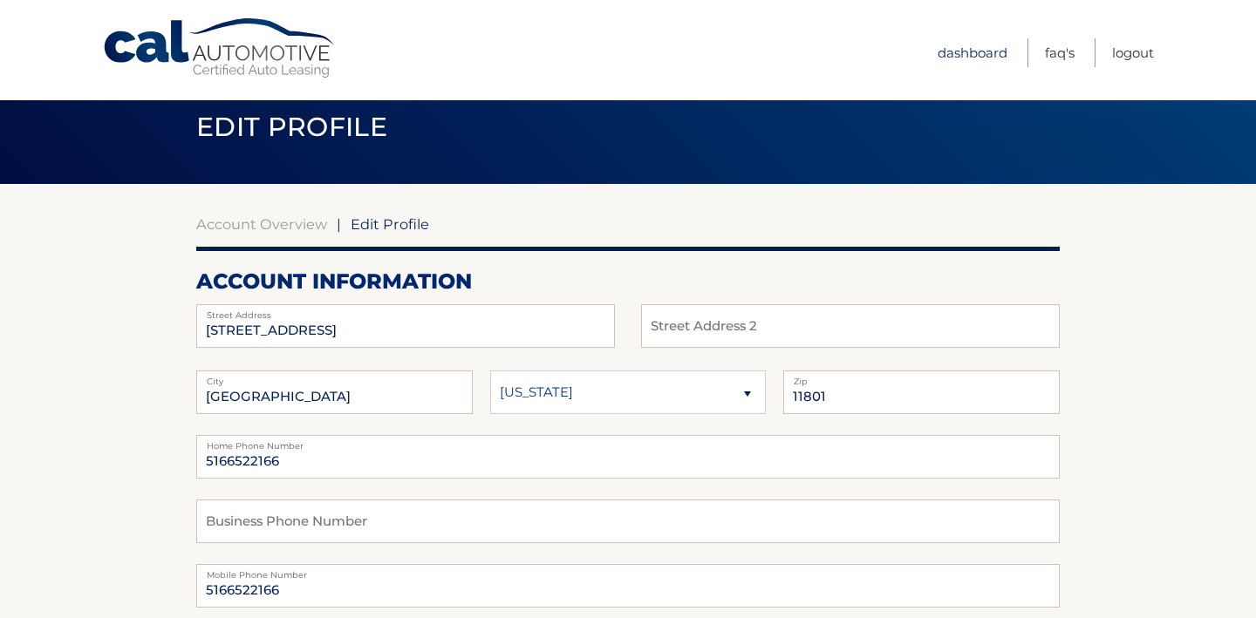
click at [975, 59] on link "Dashboard" at bounding box center [972, 52] width 70 height 29
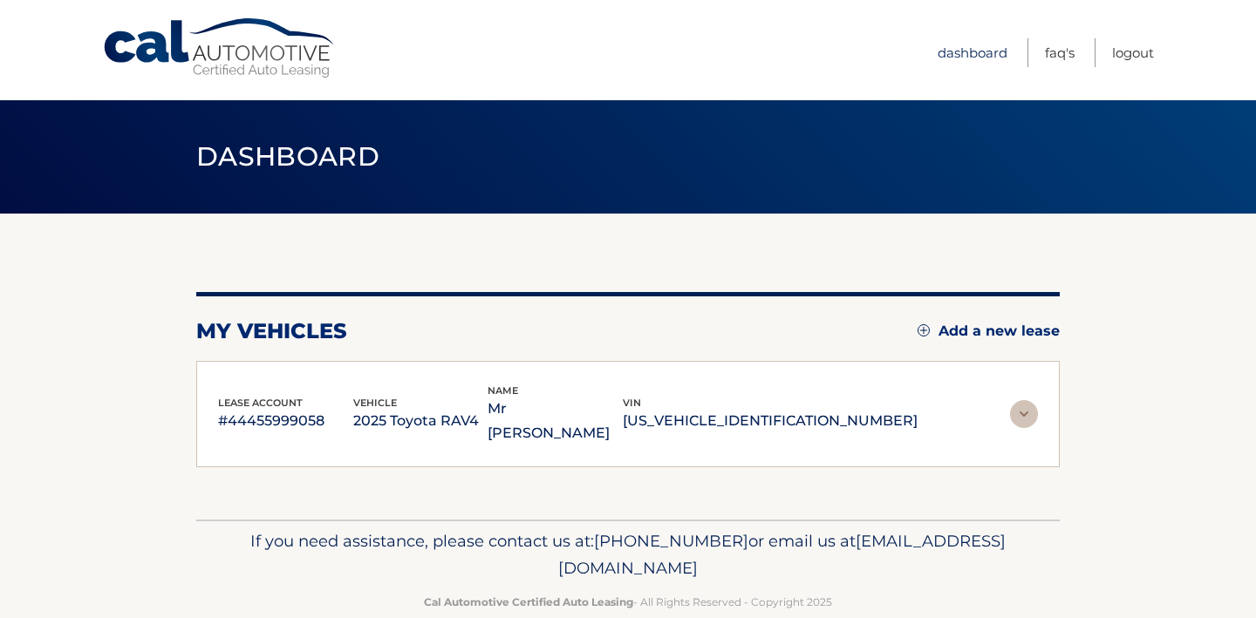
click at [974, 51] on link "Dashboard" at bounding box center [972, 52] width 70 height 29
